Goal: Task Accomplishment & Management: Use online tool/utility

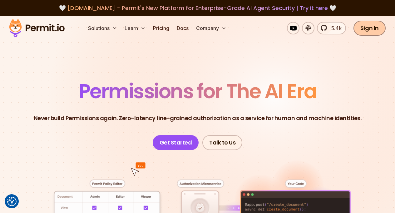
click at [363, 24] on link "Sign In" at bounding box center [370, 28] width 32 height 15
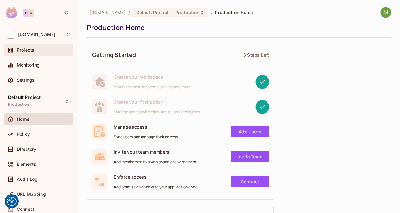
click at [39, 47] on div "Projects" at bounding box center [39, 49] width 64 height 7
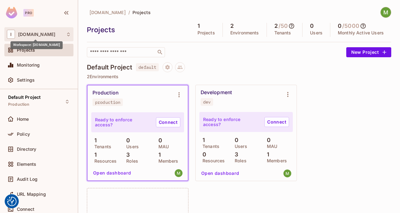
click at [45, 34] on span "[DOMAIN_NAME]" at bounding box center [36, 34] width 37 height 5
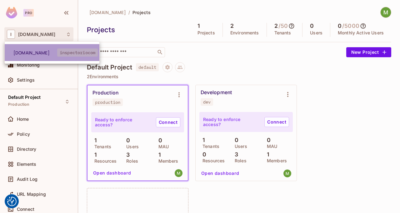
click at [41, 55] on span "[DOMAIN_NAME]" at bounding box center [35, 53] width 44 height 6
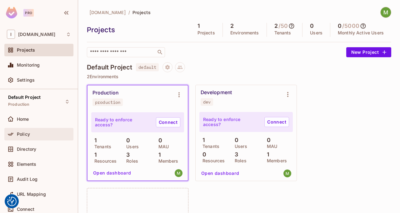
click at [38, 135] on div "Policy" at bounding box center [44, 134] width 54 height 5
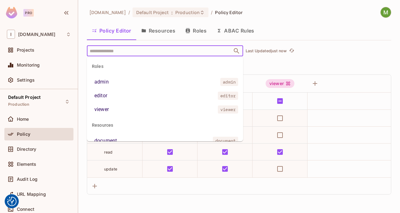
click at [206, 51] on input "text" at bounding box center [159, 50] width 143 height 11
click at [282, 33] on div "Policy Editor Resources Roles ABAC Rules" at bounding box center [239, 31] width 304 height 16
